Goal: Navigation & Orientation: Find specific page/section

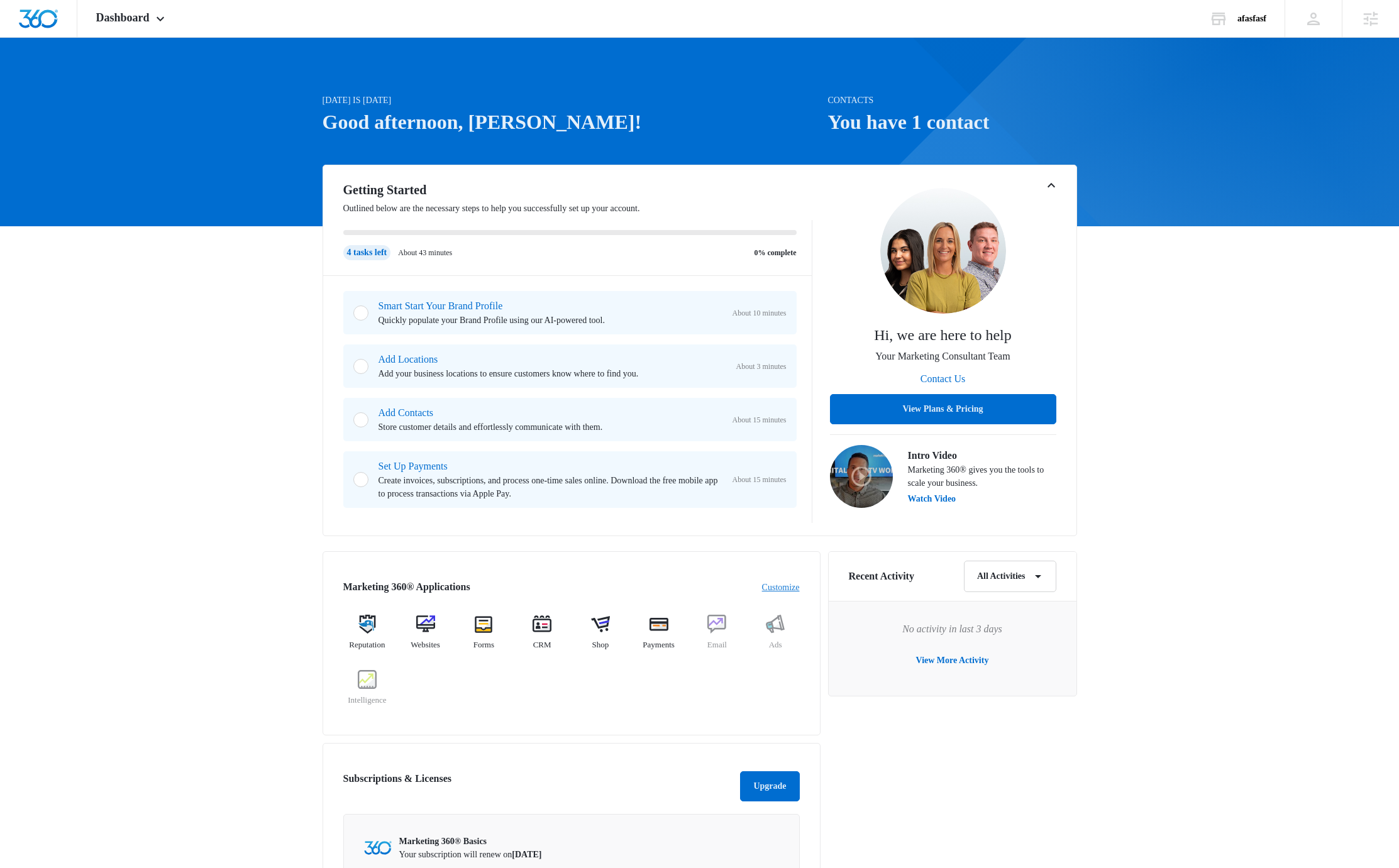
click at [780, 587] on link "Customize" at bounding box center [781, 587] width 38 height 13
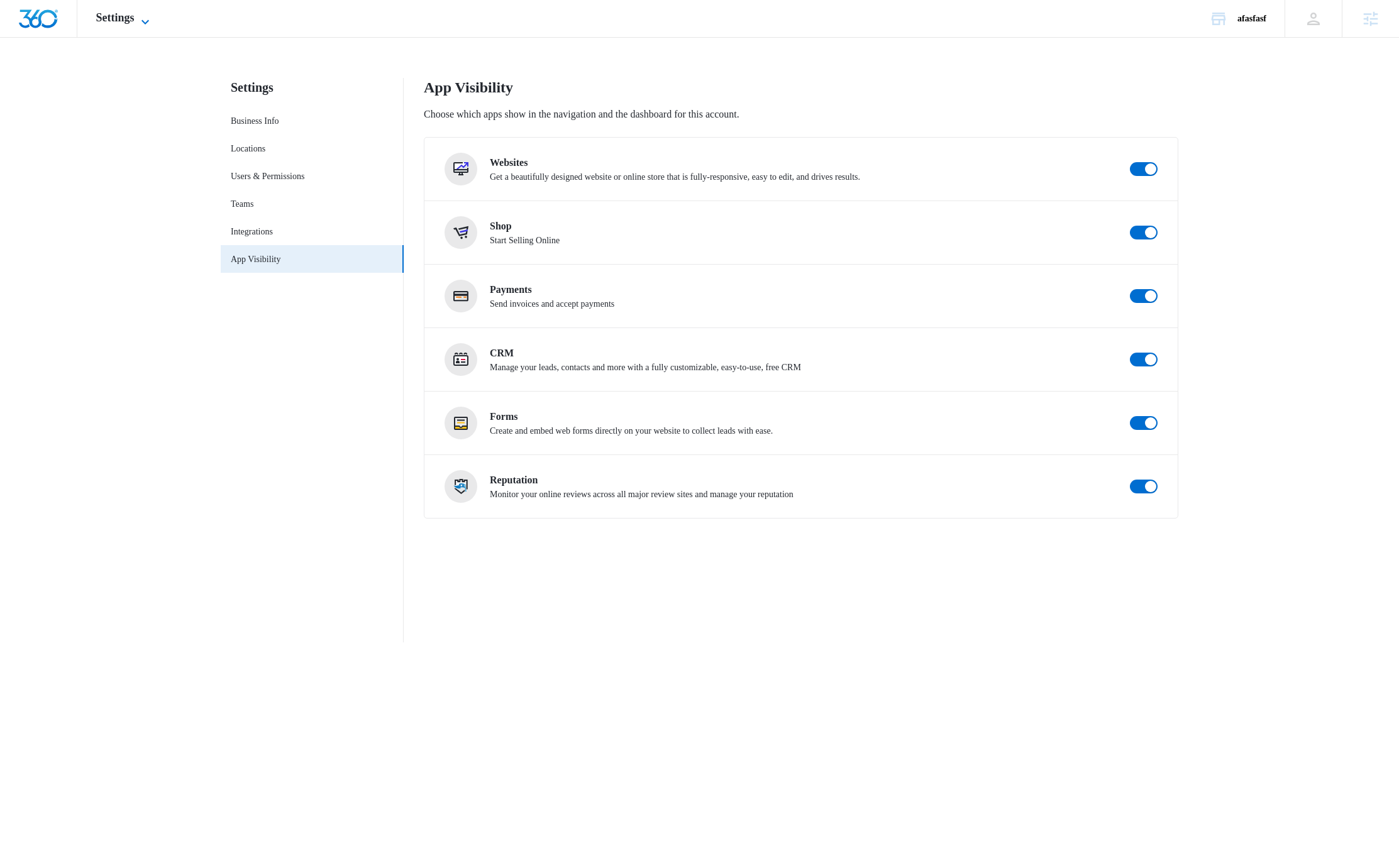
click at [146, 15] on icon at bounding box center [145, 22] width 15 height 15
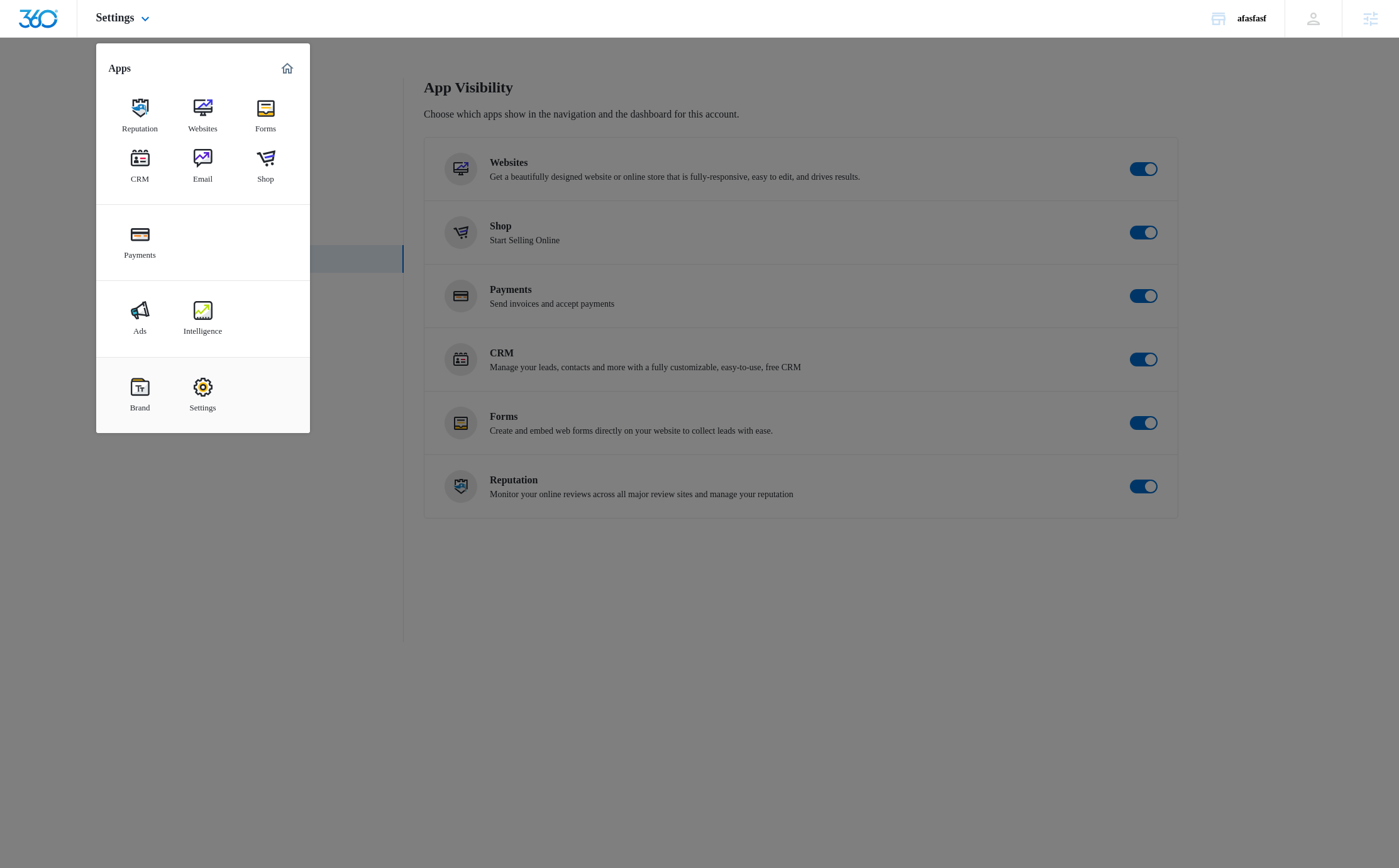
click at [297, 70] on div "Apps Reputation Websites Forms CRM Email Shop Payments Ads Intelligence Brand S…" at bounding box center [203, 238] width 214 height 390
click at [292, 69] on img "Marketing 360® Dashboard" at bounding box center [287, 68] width 15 height 15
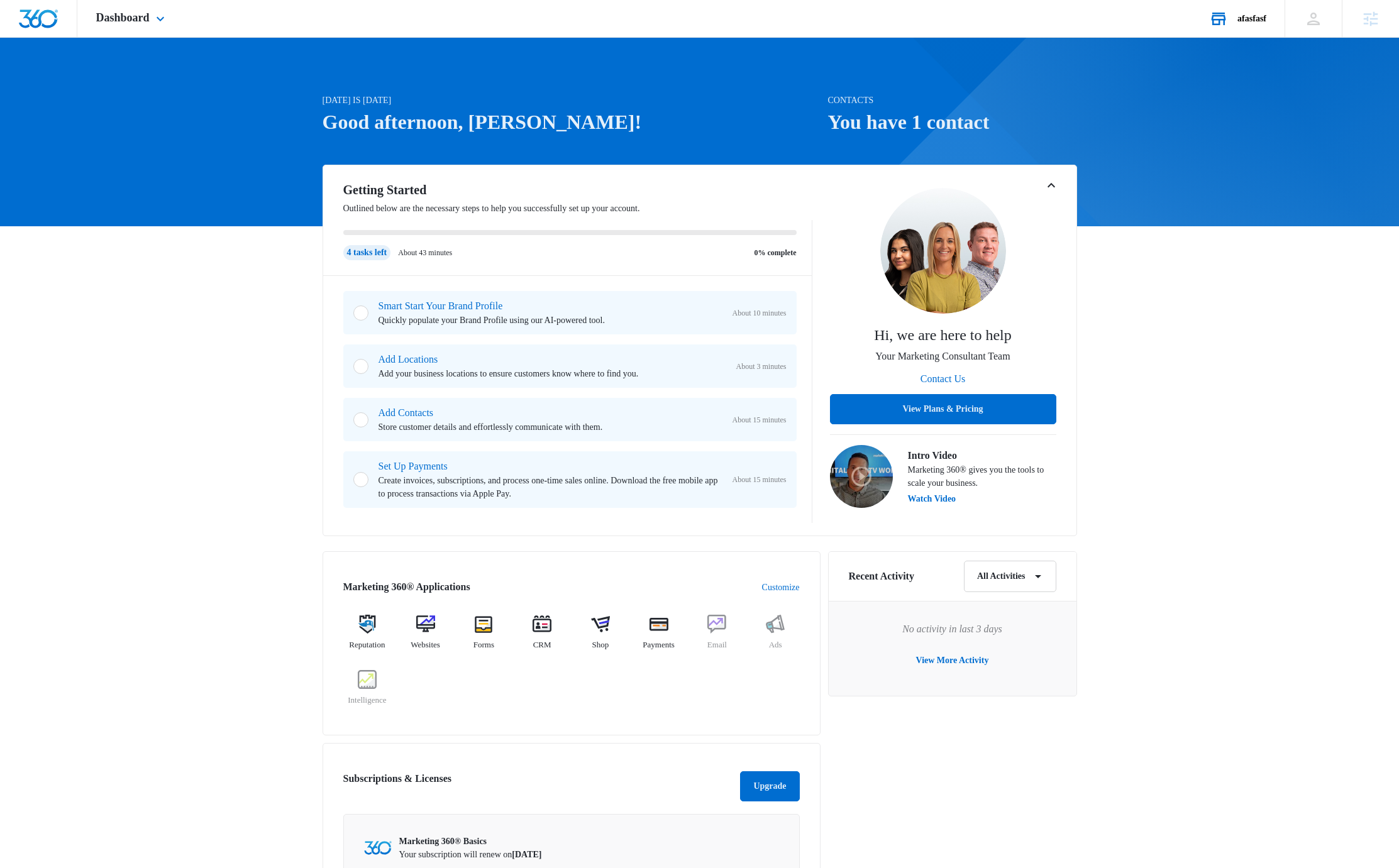
click at [1232, 25] on div "afasfasf Your Accounts View All" at bounding box center [1237, 18] width 94 height 37
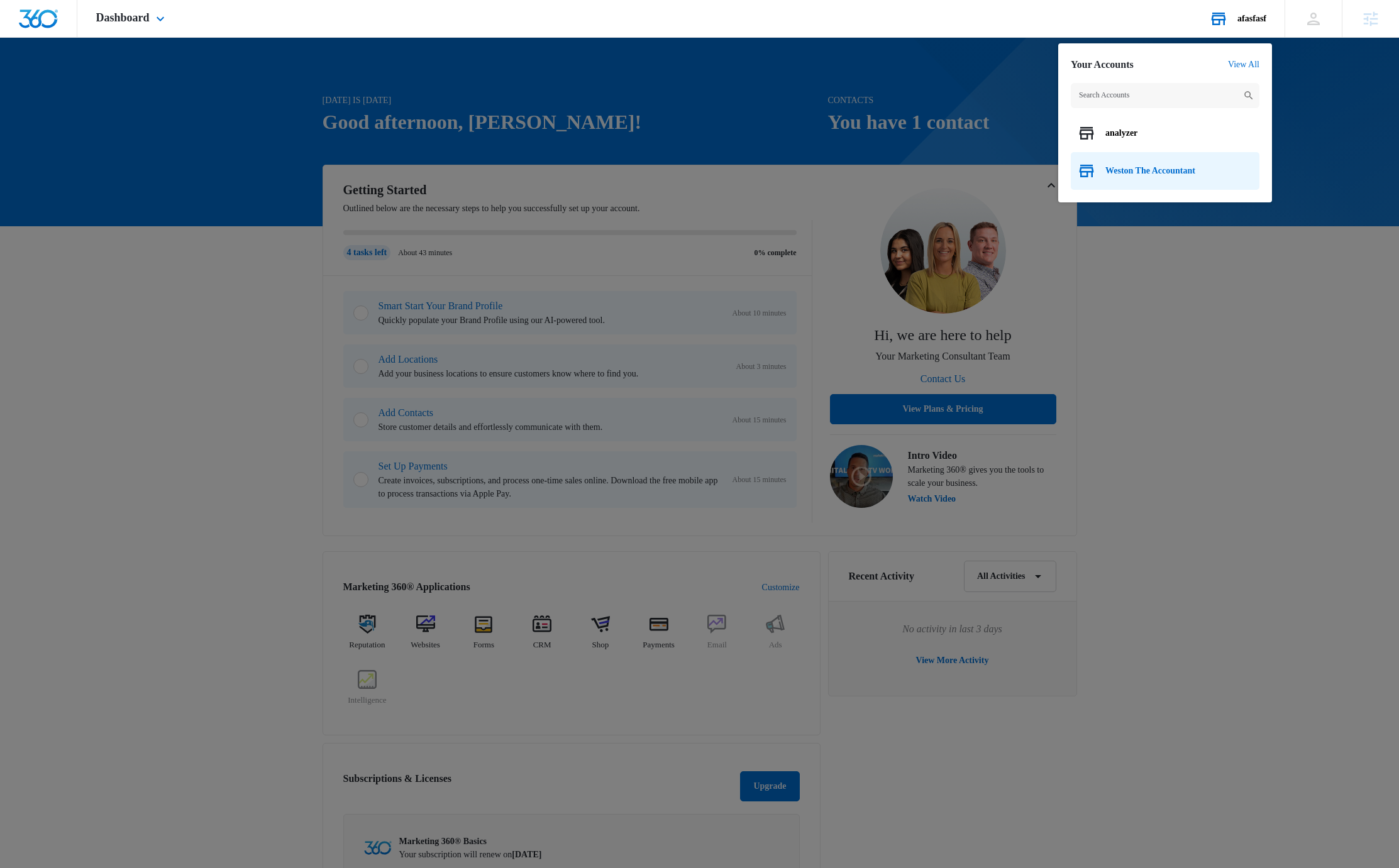
click at [1167, 176] on div "Weston The Accountant" at bounding box center [1165, 171] width 189 height 38
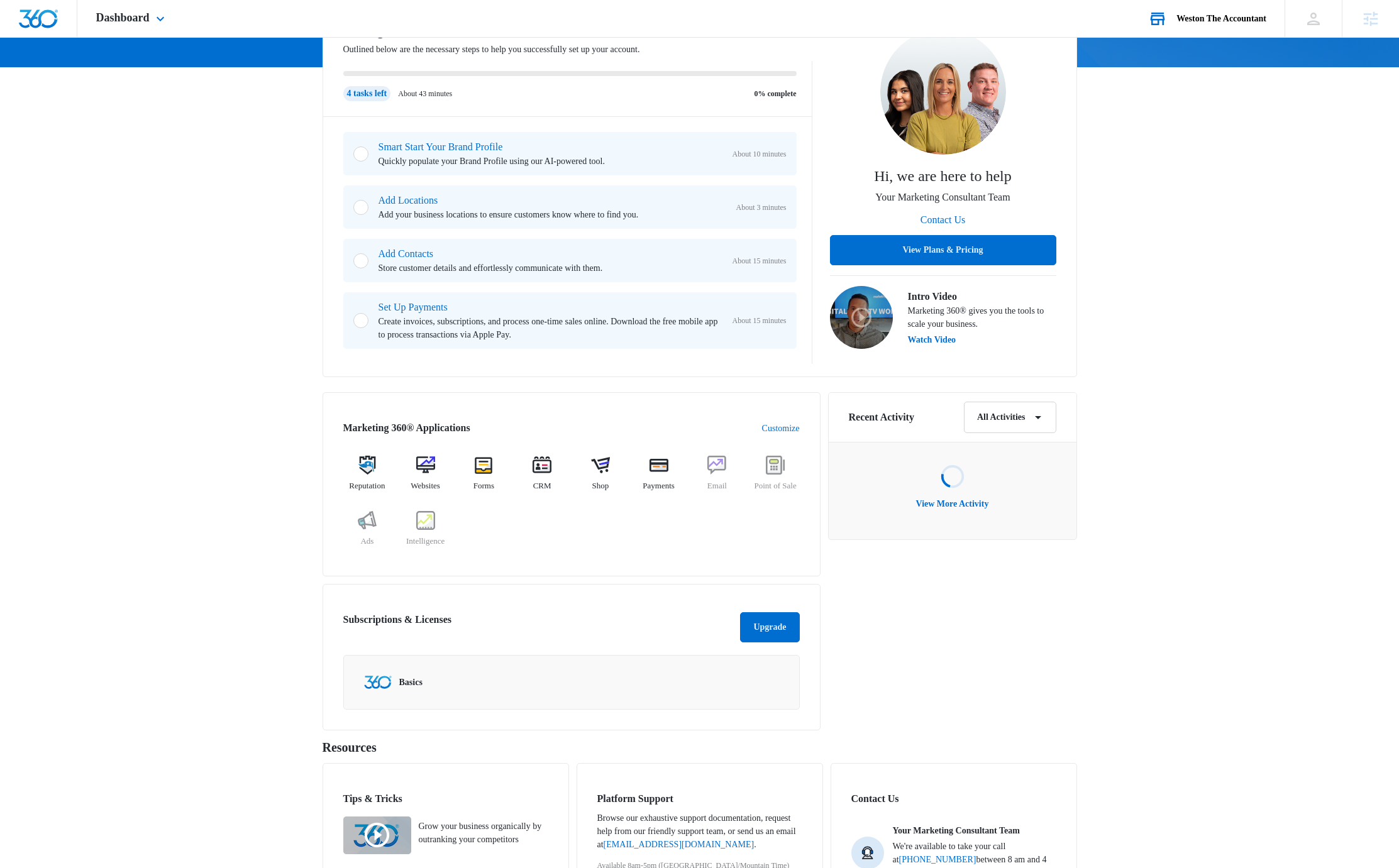
scroll to position [271, 0]
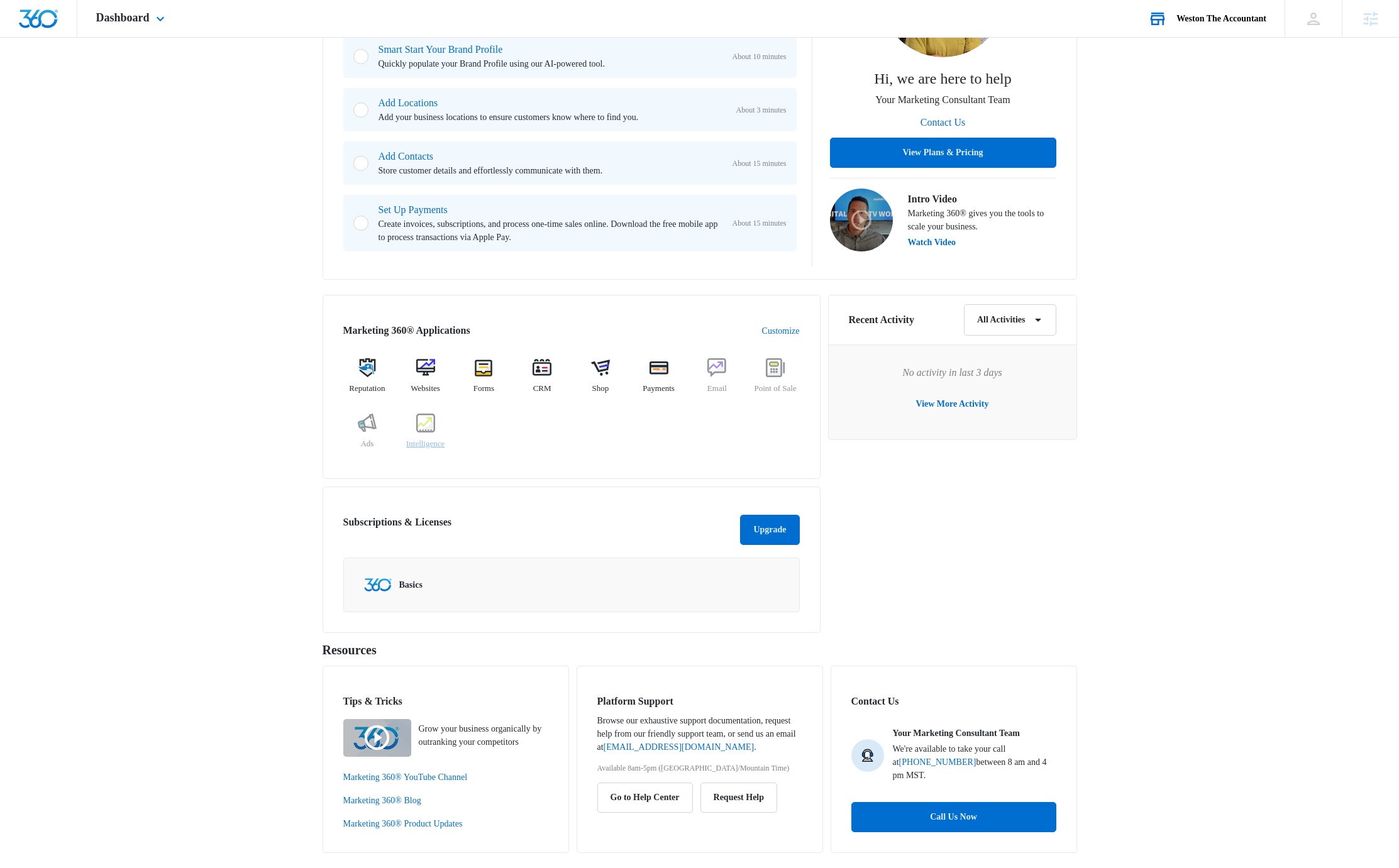
click at [420, 425] on img at bounding box center [425, 423] width 19 height 19
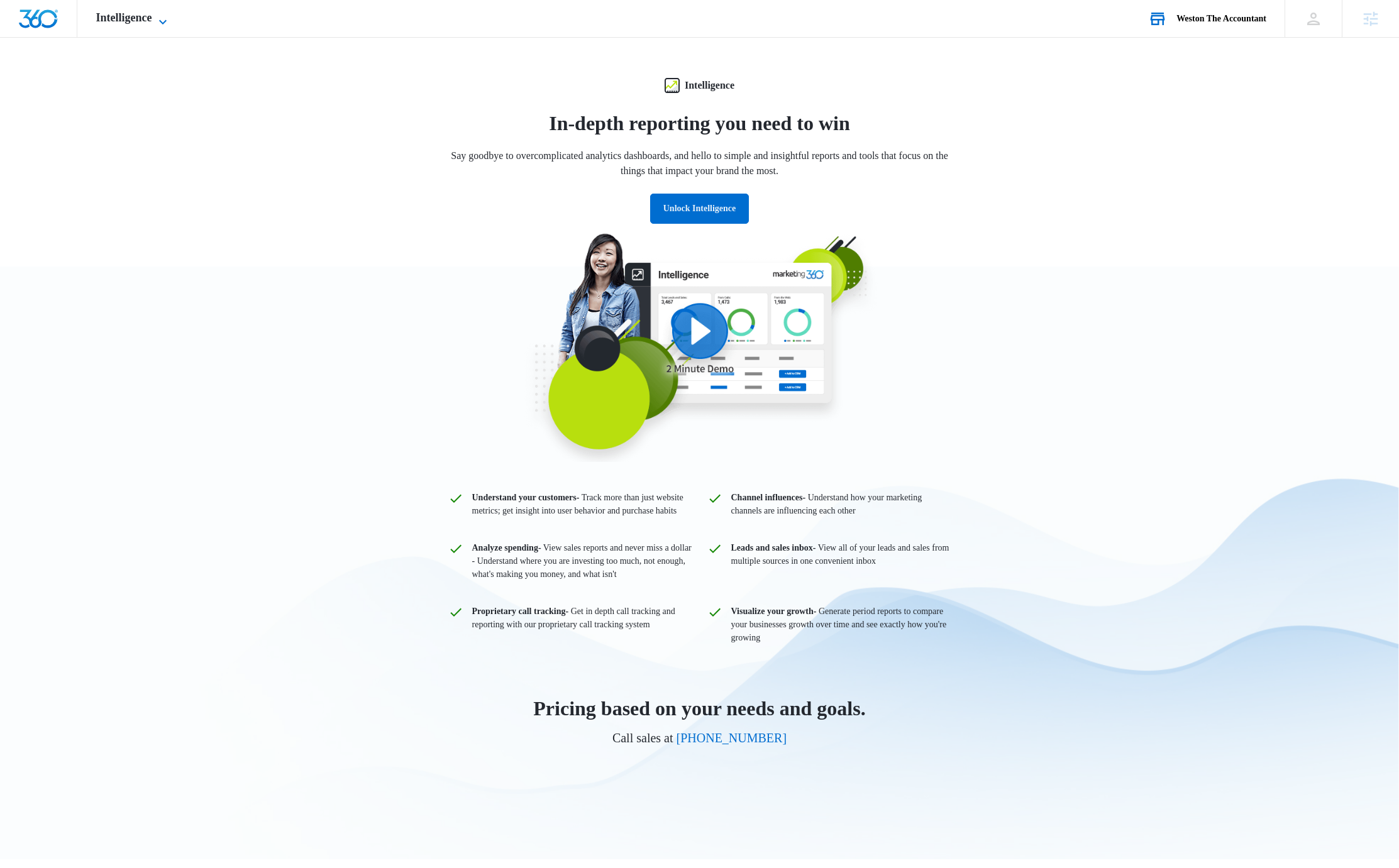
click at [125, 21] on span "Intelligence" at bounding box center [125, 18] width 56 height 13
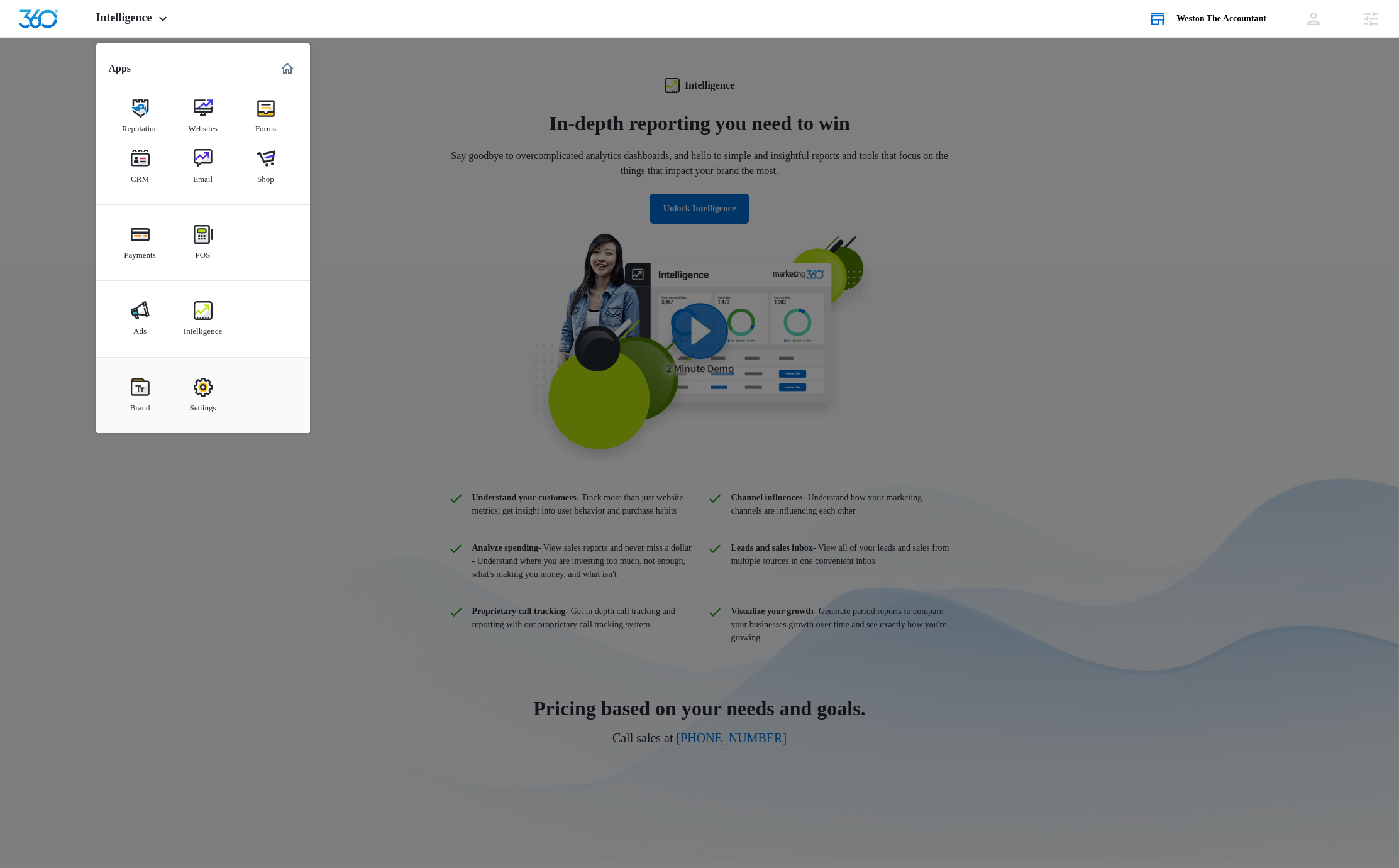
click at [79, 230] on div at bounding box center [699, 434] width 1399 height 868
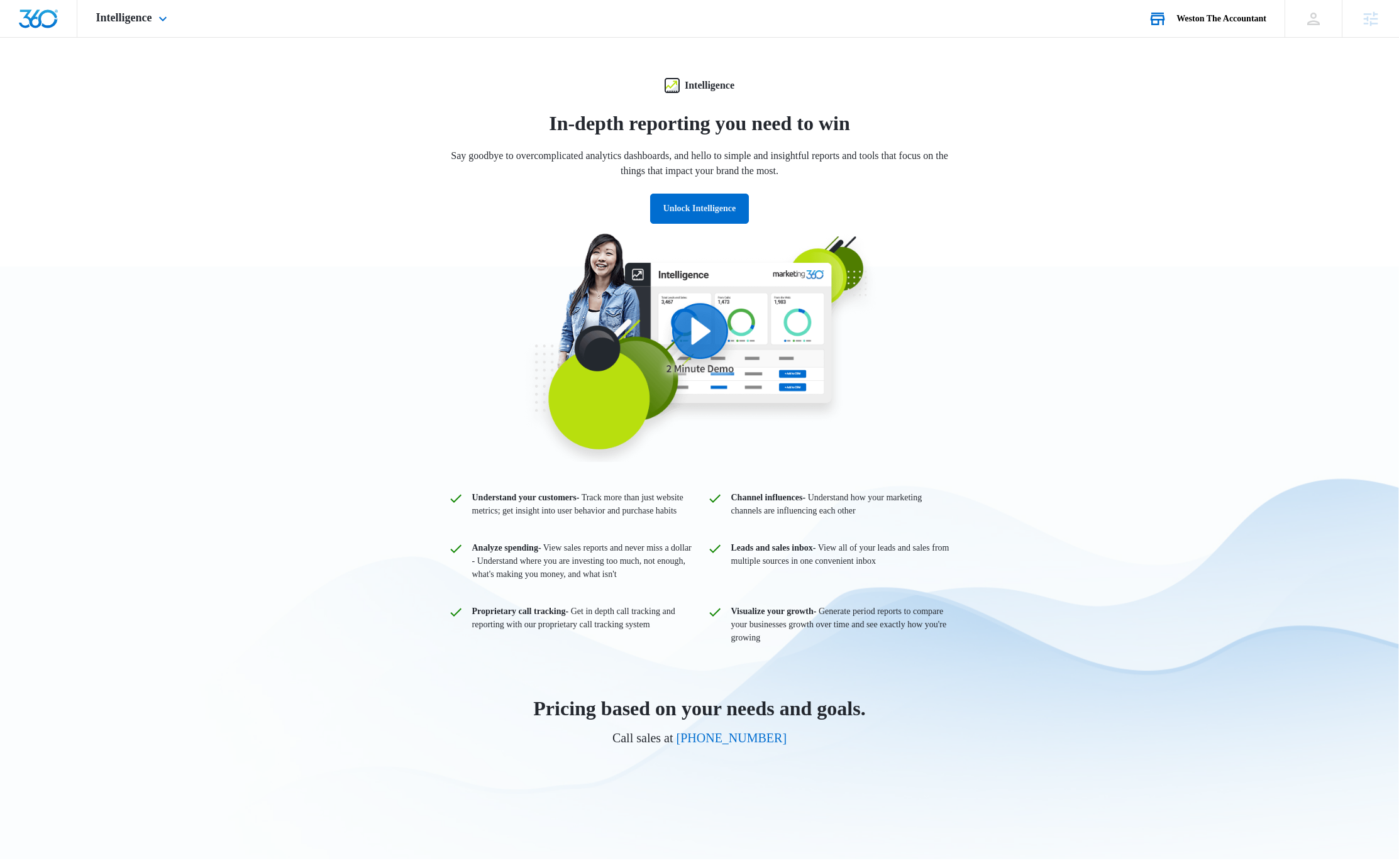
click at [58, 24] on div at bounding box center [38, 18] width 77 height 37
